Goal: Task Accomplishment & Management: Manage account settings

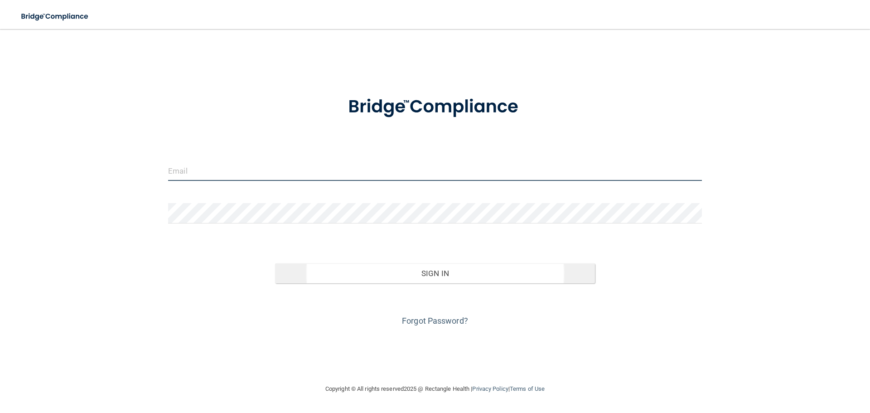
type input "[EMAIL_ADDRESS][DOMAIN_NAME]"
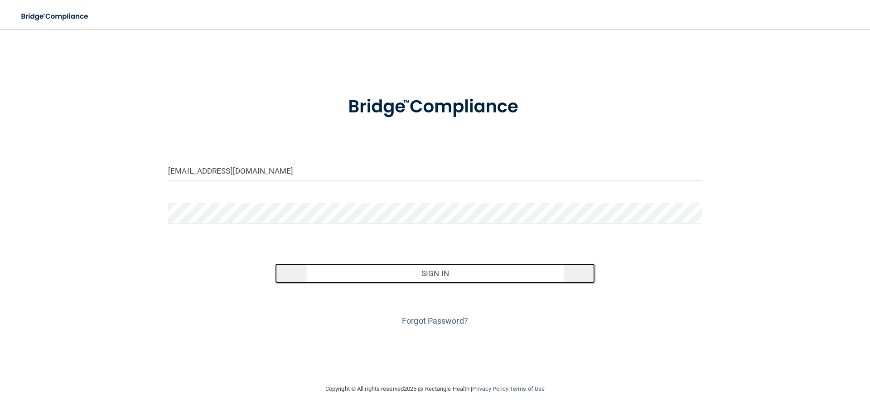
click at [439, 264] on button "Sign In" at bounding box center [435, 273] width 320 height 20
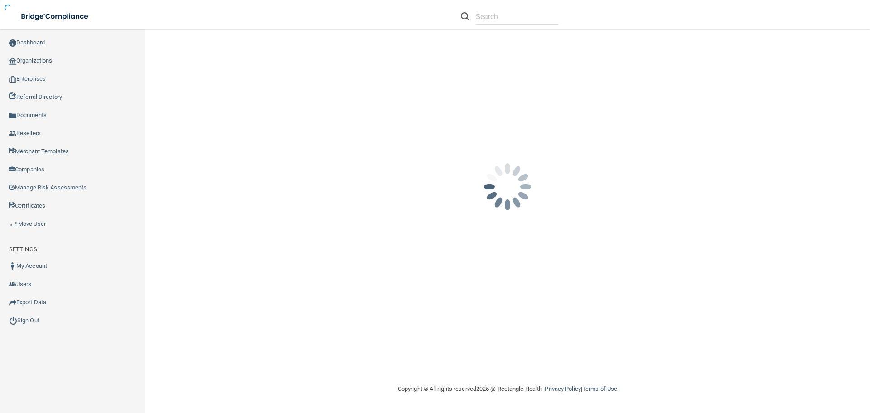
click at [439, 268] on div "[EMAIL_ADDRESS][DOMAIN_NAME] Password is required Invalid email/password. You d…" at bounding box center [507, 206] width 688 height 336
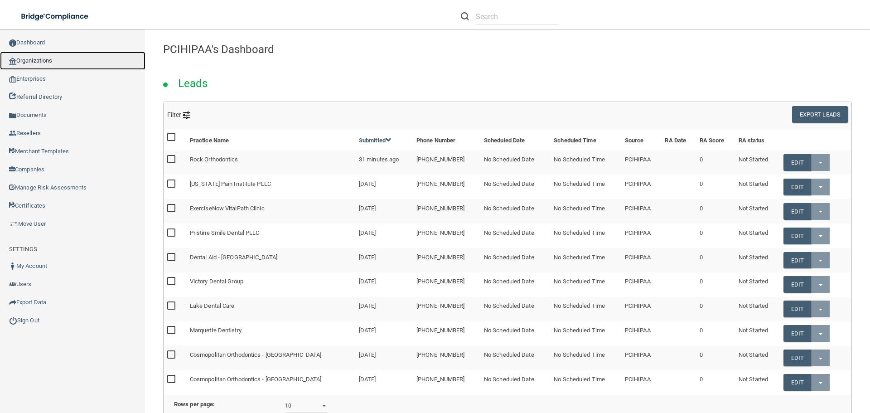
click at [54, 60] on link "Organizations" at bounding box center [72, 61] width 145 height 18
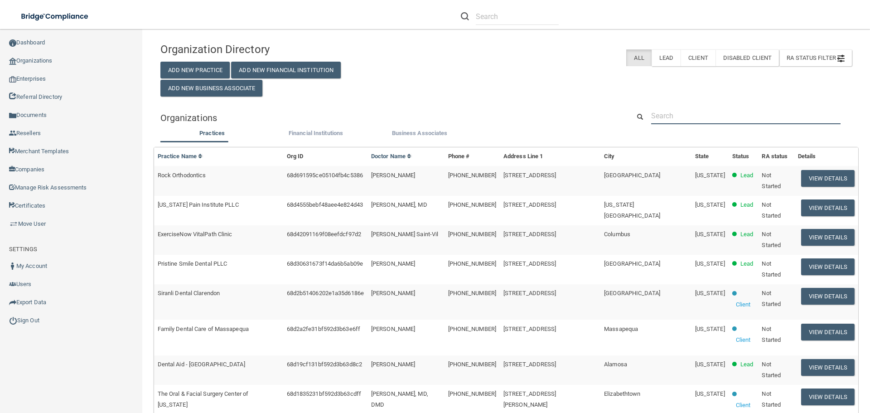
click at [688, 115] on input "text" at bounding box center [745, 115] width 189 height 17
paste input "Modern Dental of [GEOGRAPHIC_DATA]"
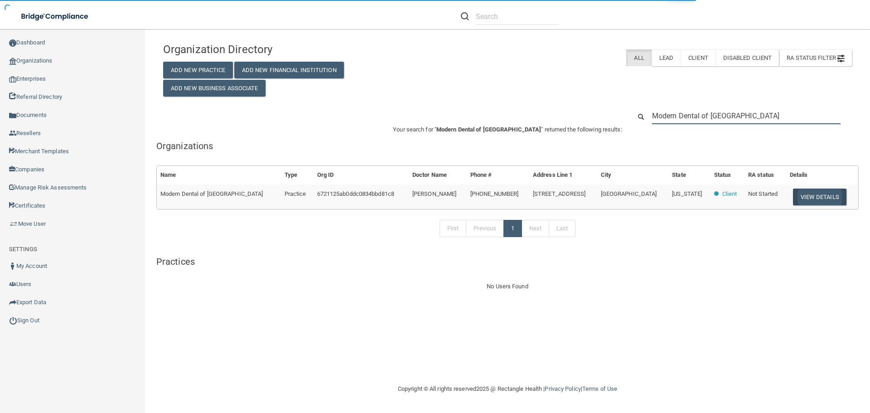
type input "Modern Dental of [GEOGRAPHIC_DATA]"
click at [804, 200] on button "View Details" at bounding box center [819, 196] width 53 height 17
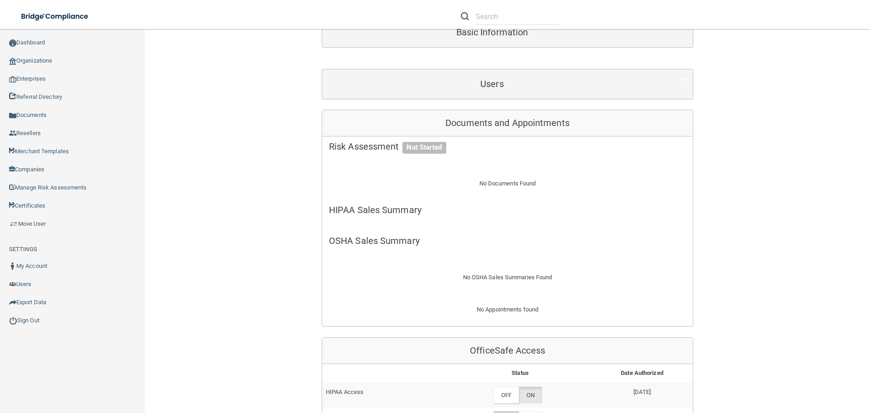
scroll to position [272, 0]
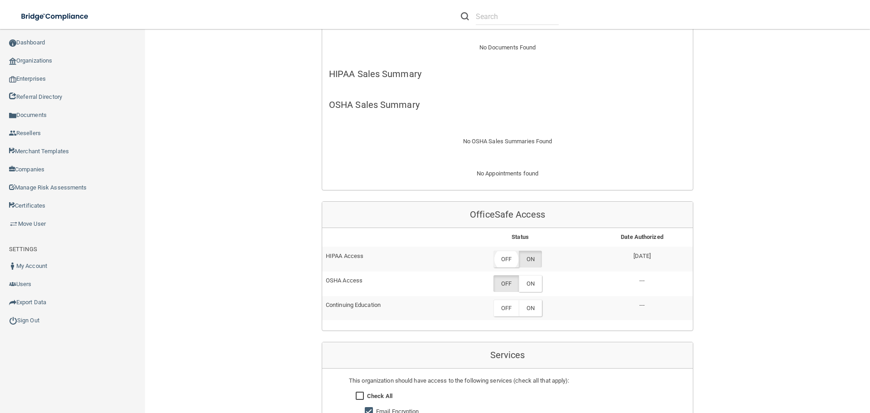
click at [502, 250] on label "OFF" at bounding box center [505, 258] width 25 height 17
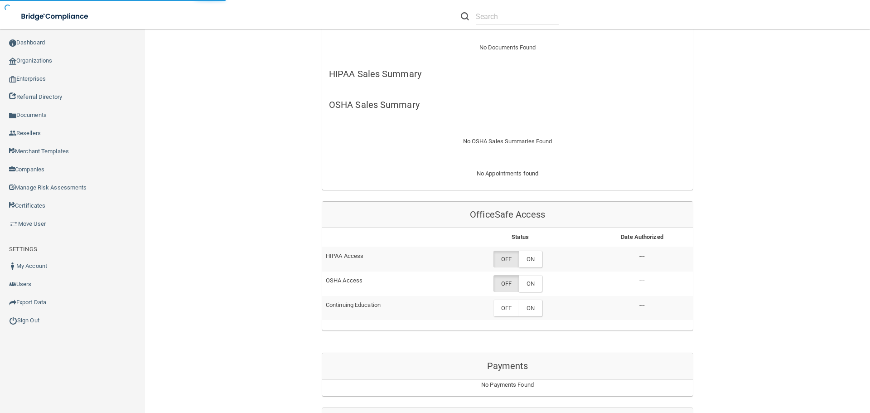
scroll to position [298, 0]
